Goal: Find specific page/section: Find specific page/section

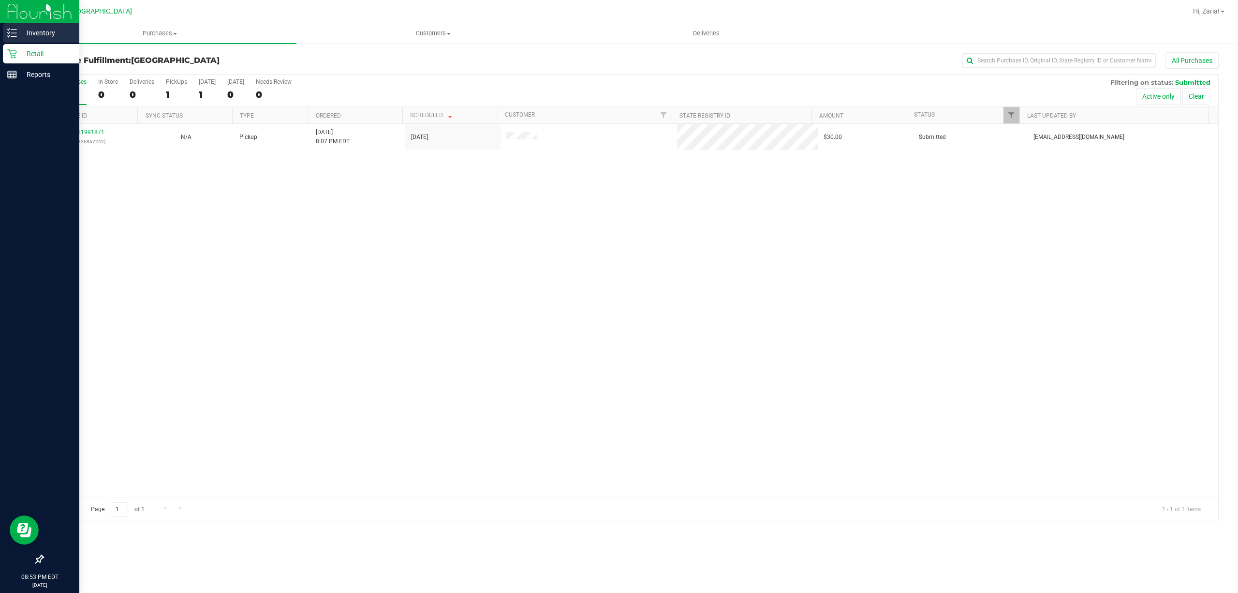
click at [34, 32] on p "Inventory" at bounding box center [46, 33] width 58 height 12
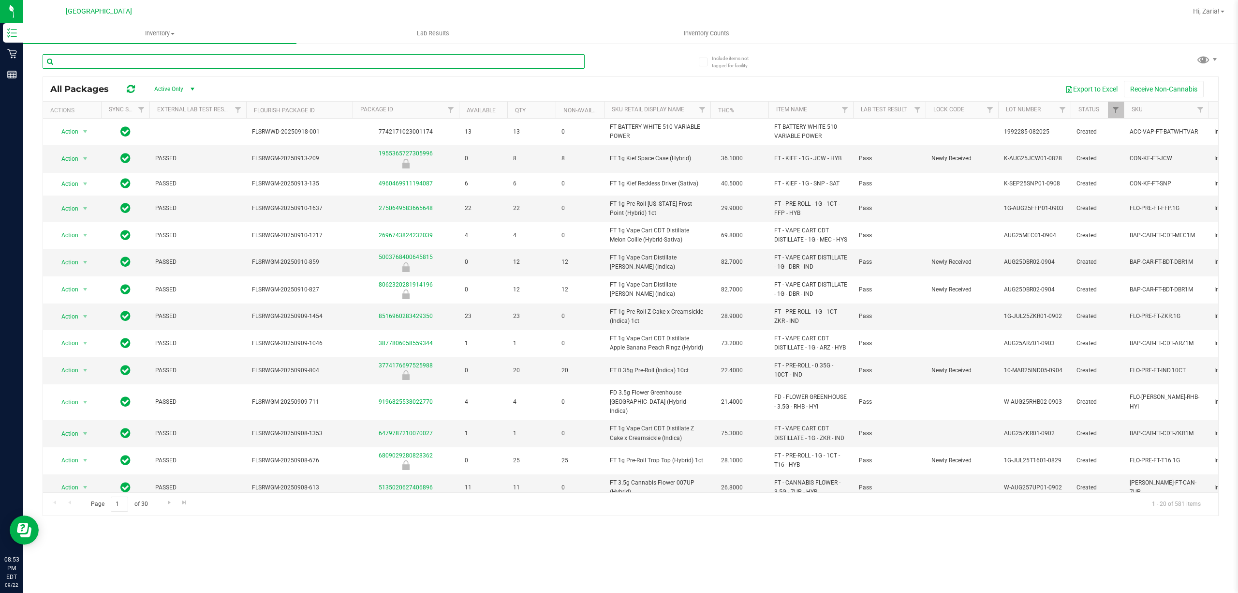
click at [174, 57] on input "text" at bounding box center [314, 61] width 542 height 15
type input "0424"
